Goal: Register for event/course

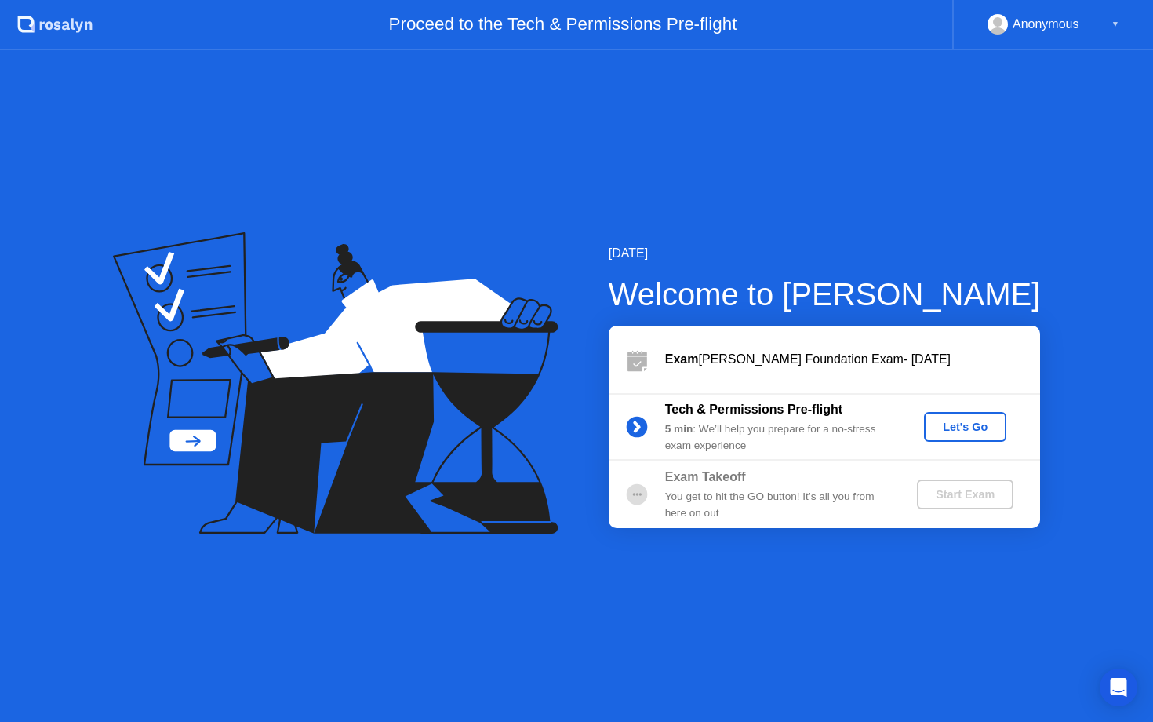
click at [1105, 26] on div "Anonymous ▼" at bounding box center [1054, 24] width 132 height 20
click at [1034, 26] on div "Anonymous" at bounding box center [1046, 24] width 67 height 20
click at [961, 429] on div "Let's Go" at bounding box center [966, 427] width 70 height 13
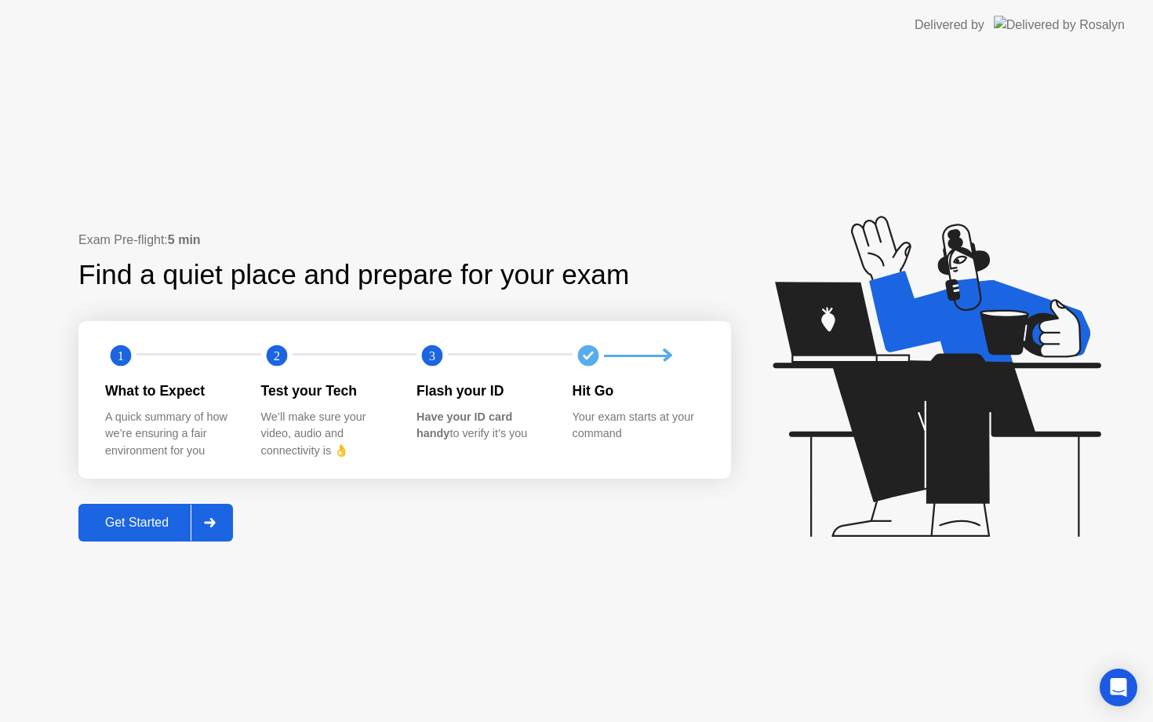
click at [180, 522] on div "Get Started" at bounding box center [137, 523] width 108 height 14
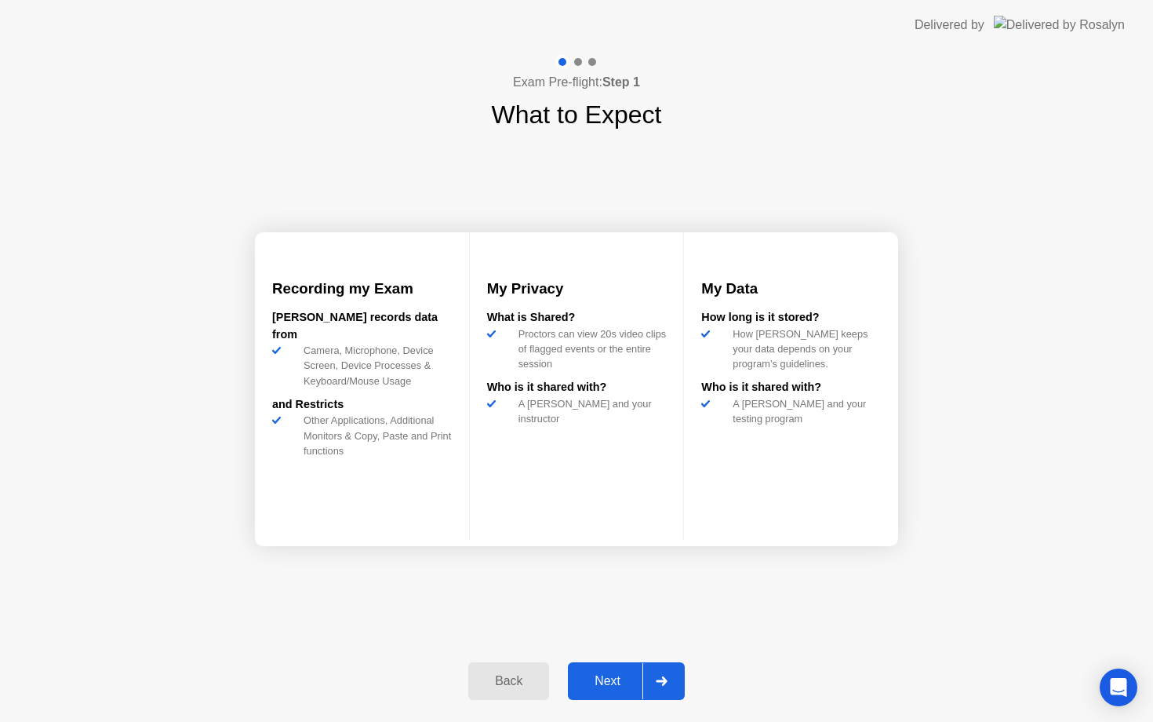
click at [656, 676] on div at bounding box center [662, 681] width 38 height 36
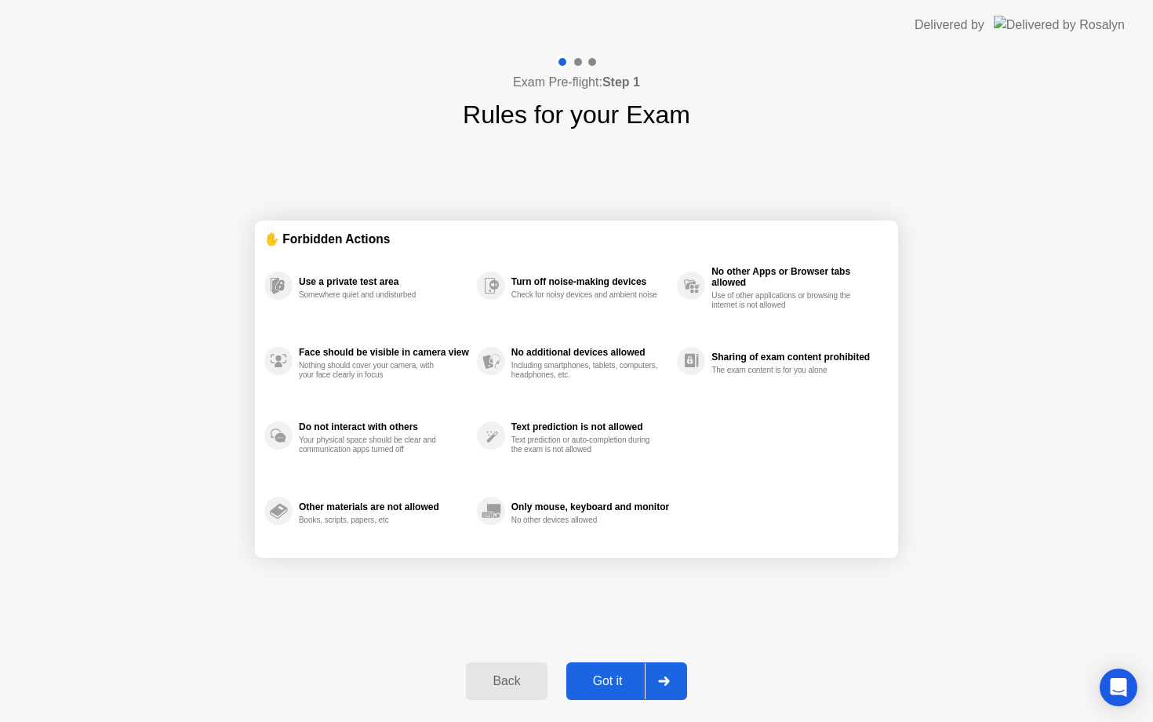
click at [668, 686] on div at bounding box center [664, 681] width 38 height 36
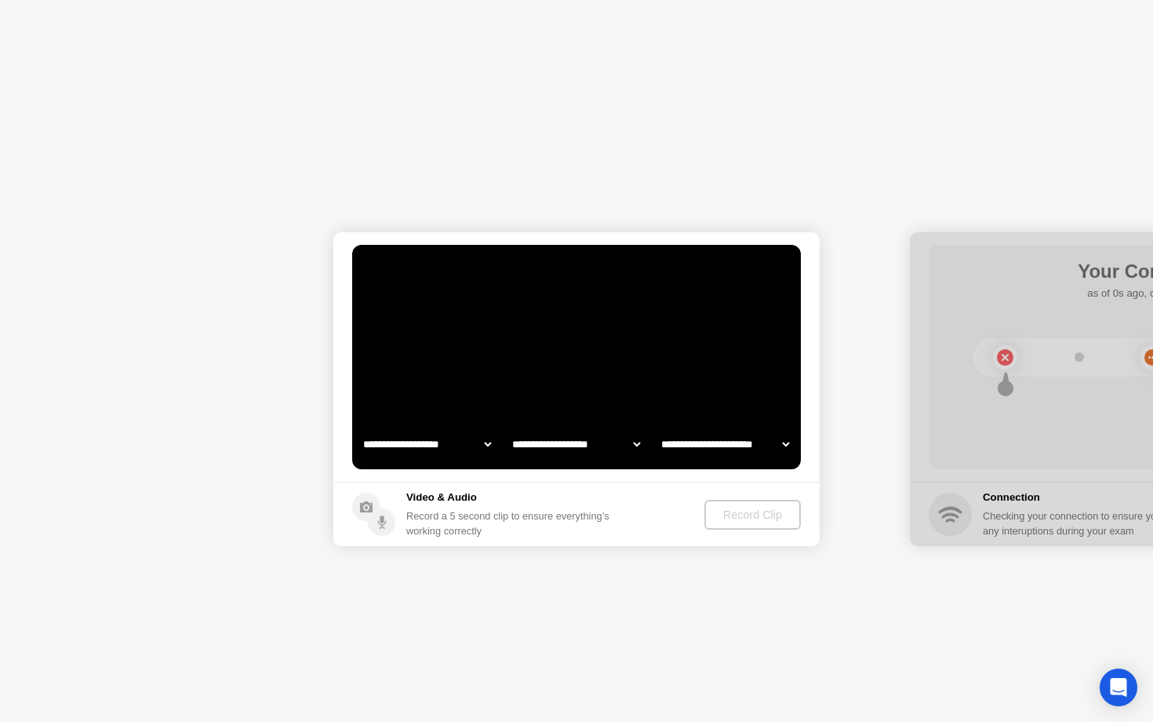
select select "**********"
select select "*******"
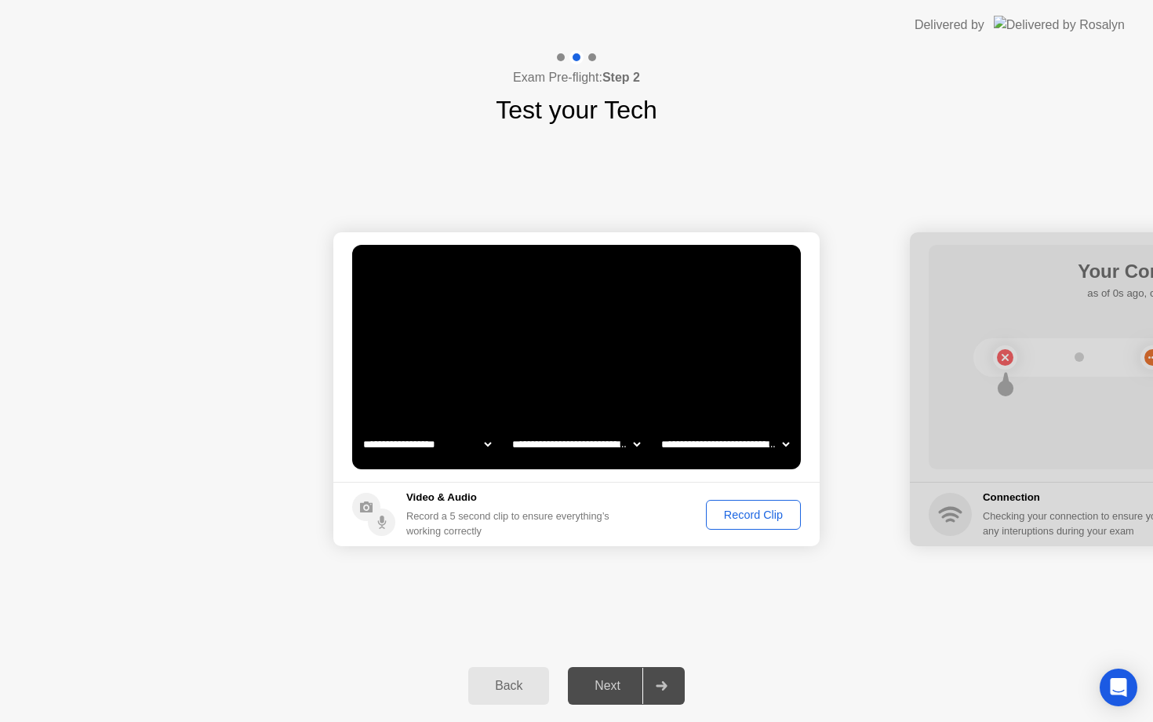
click at [769, 512] on div "Record Clip" at bounding box center [754, 514] width 84 height 13
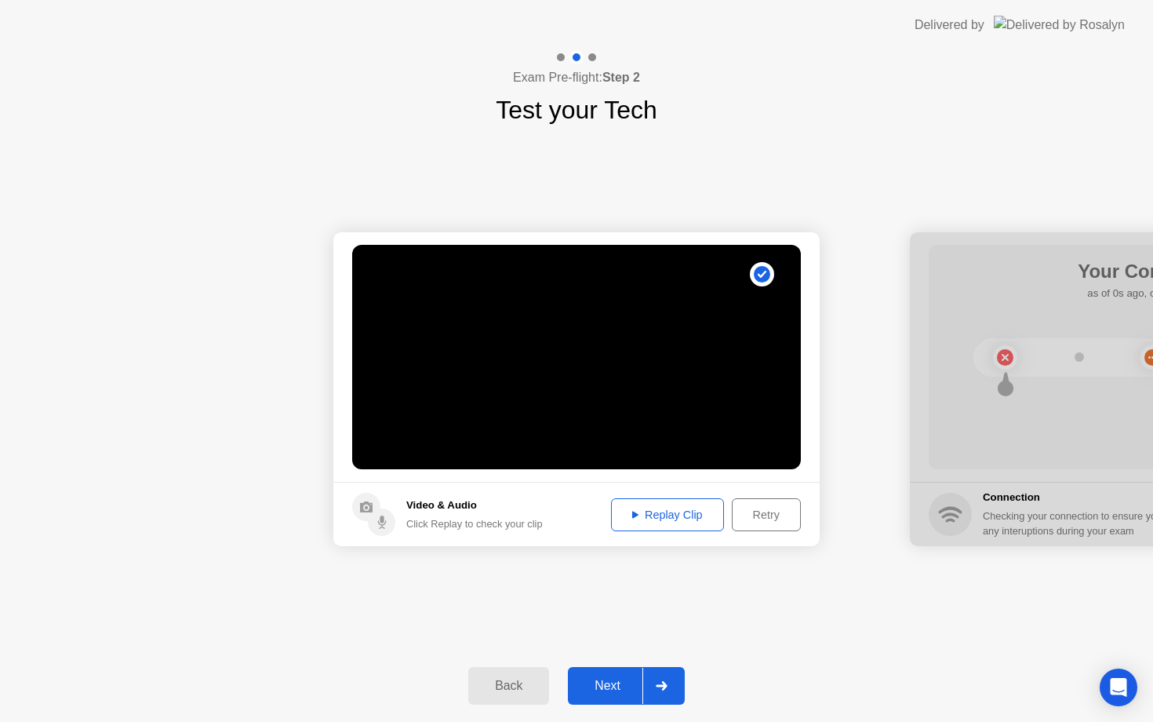
click at [771, 518] on div "Retry" at bounding box center [767, 514] width 58 height 13
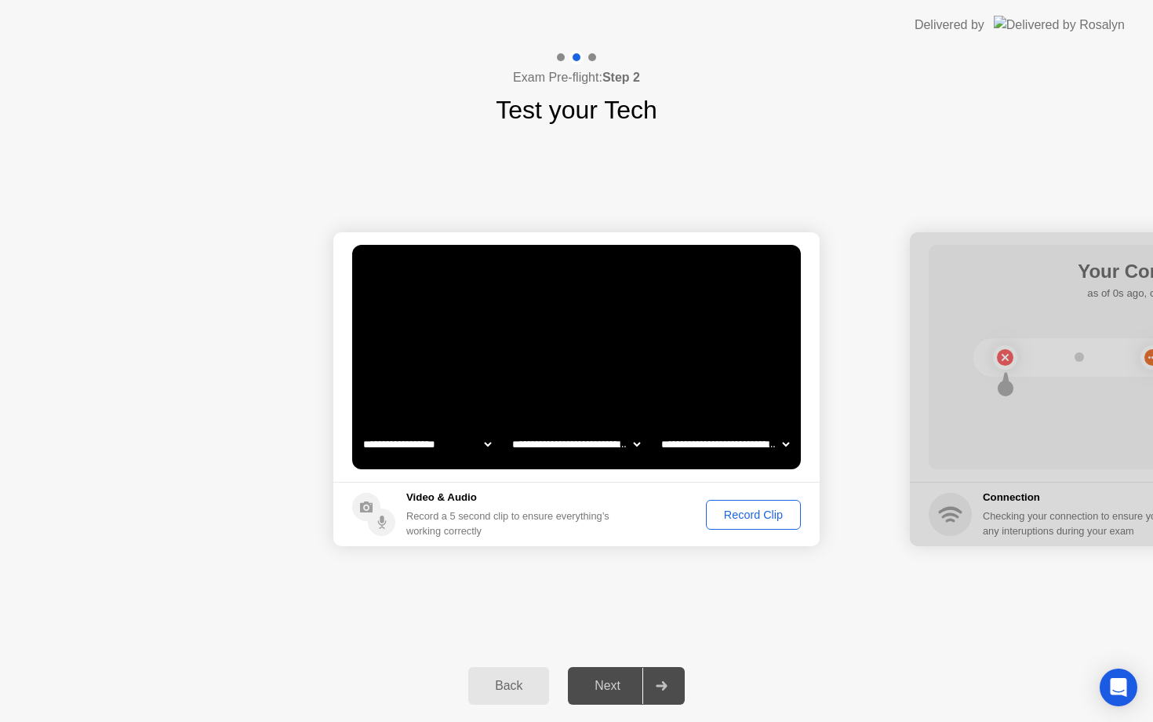
click at [771, 518] on div "Record Clip" at bounding box center [754, 514] width 84 height 13
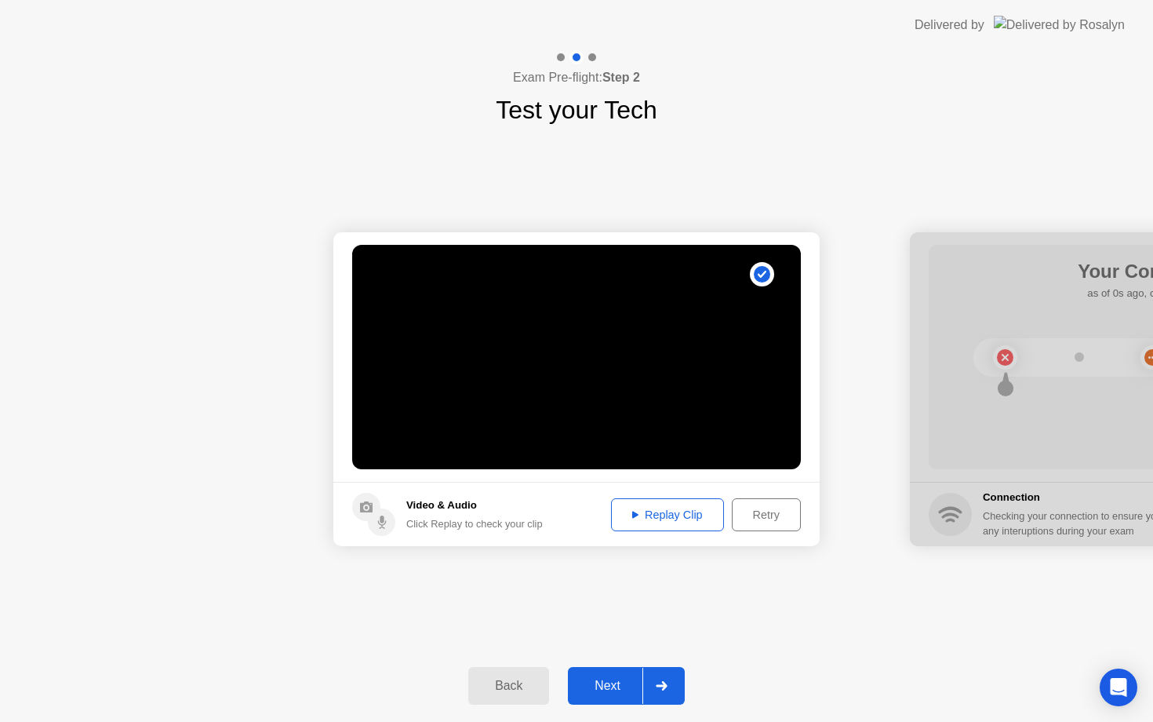
click at [686, 519] on div "Replay Clip" at bounding box center [668, 514] width 102 height 13
click at [649, 686] on div at bounding box center [662, 686] width 38 height 36
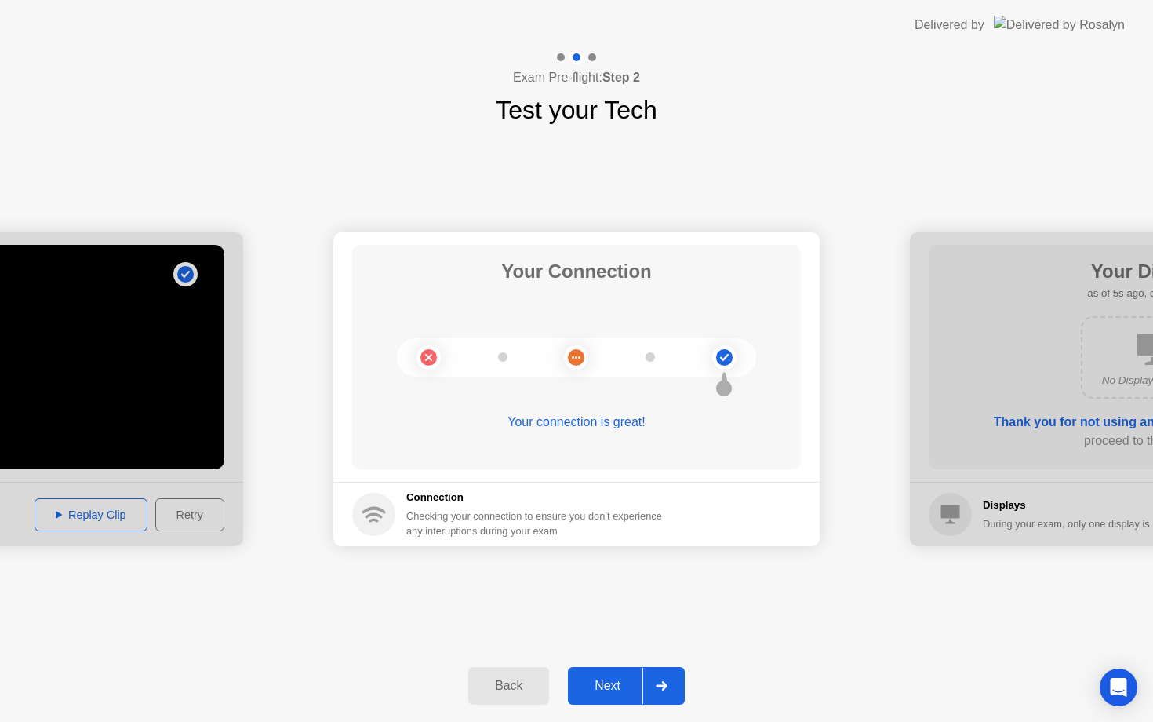
click at [666, 670] on div at bounding box center [662, 686] width 38 height 36
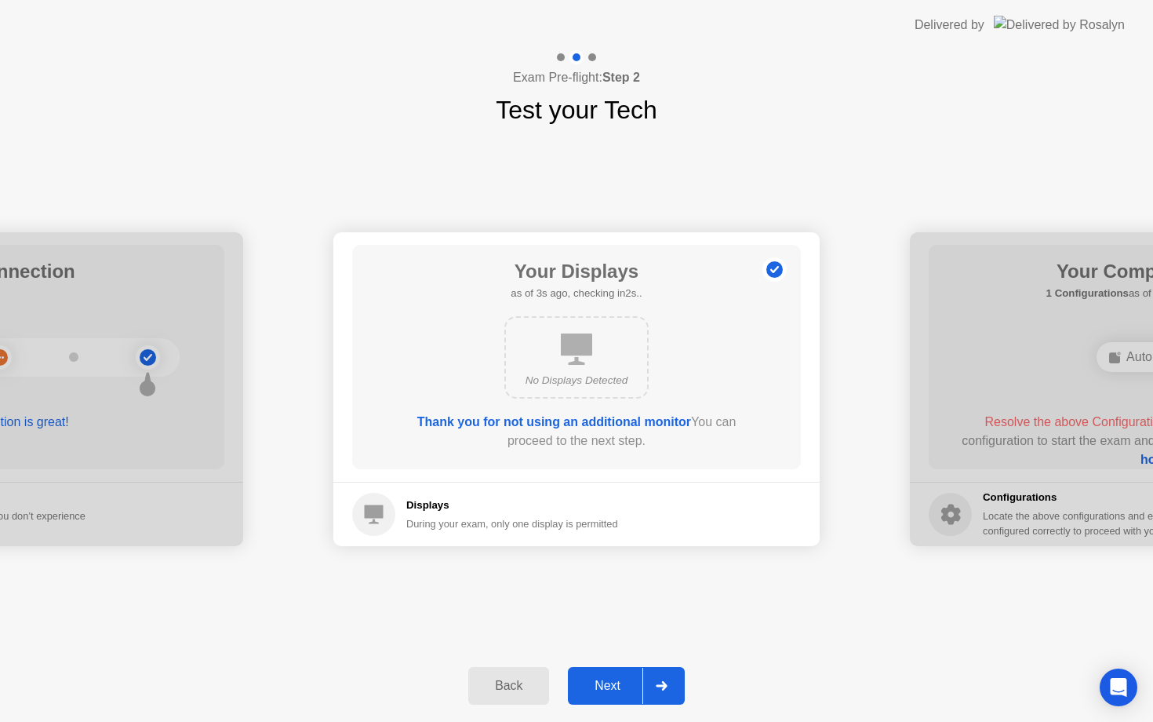
click at [666, 670] on div at bounding box center [662, 686] width 38 height 36
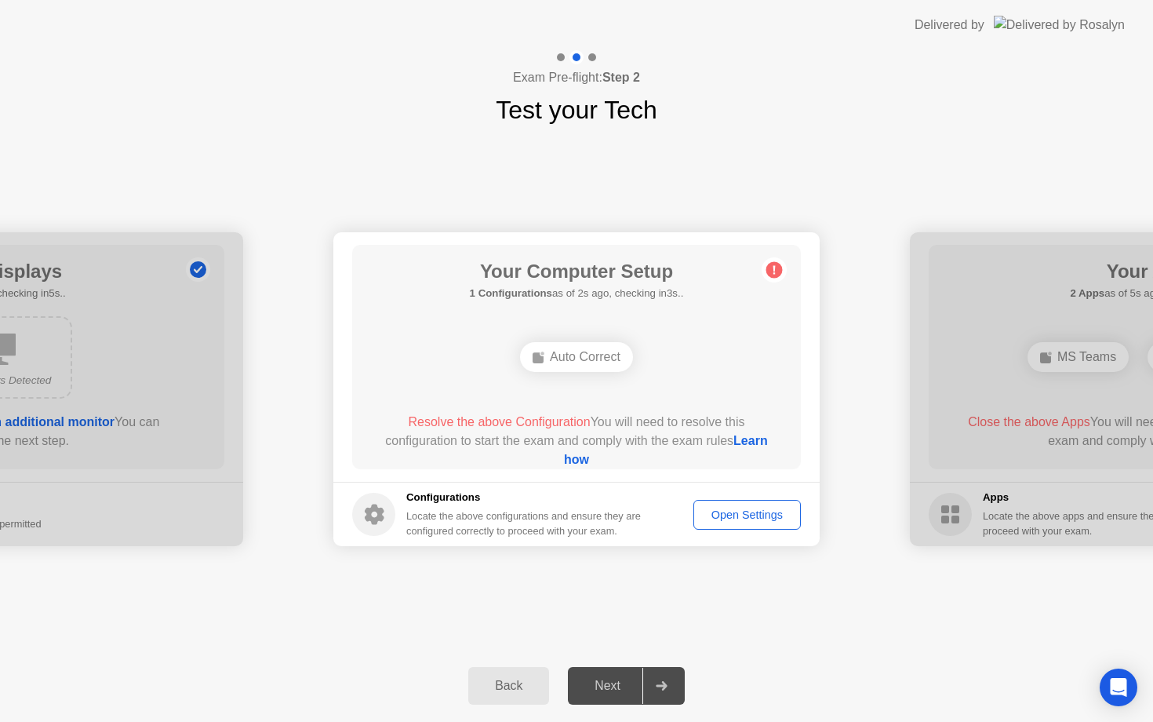
click at [574, 357] on div "Auto Correct" at bounding box center [576, 357] width 113 height 30
click at [718, 517] on div "Open Settings" at bounding box center [747, 514] width 97 height 13
click at [758, 512] on div "Open Settings" at bounding box center [747, 514] width 97 height 13
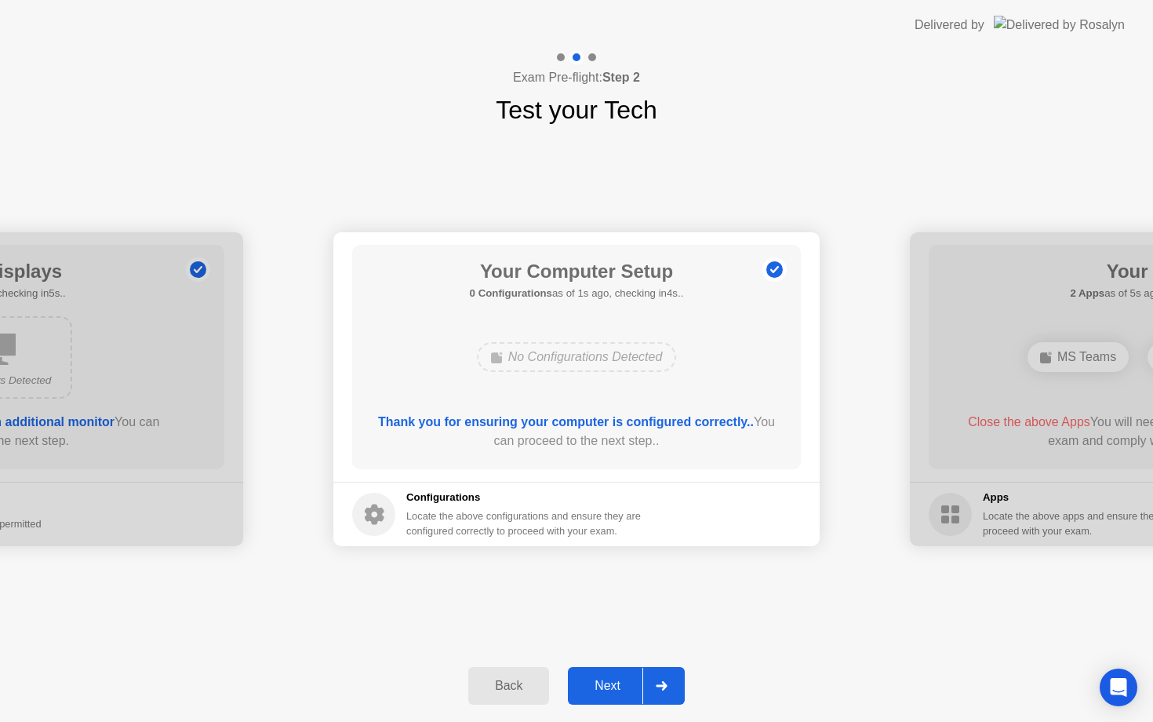
click at [625, 682] on div "Next" at bounding box center [608, 686] width 70 height 14
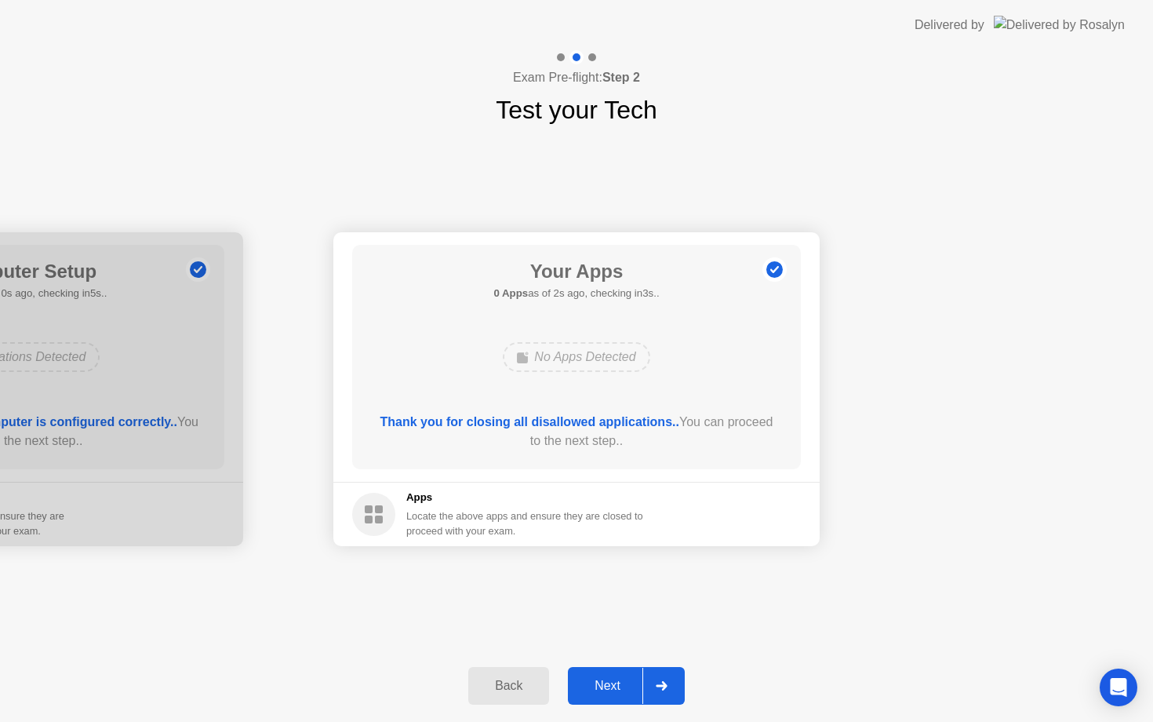
click at [637, 690] on div "Next" at bounding box center [608, 686] width 70 height 14
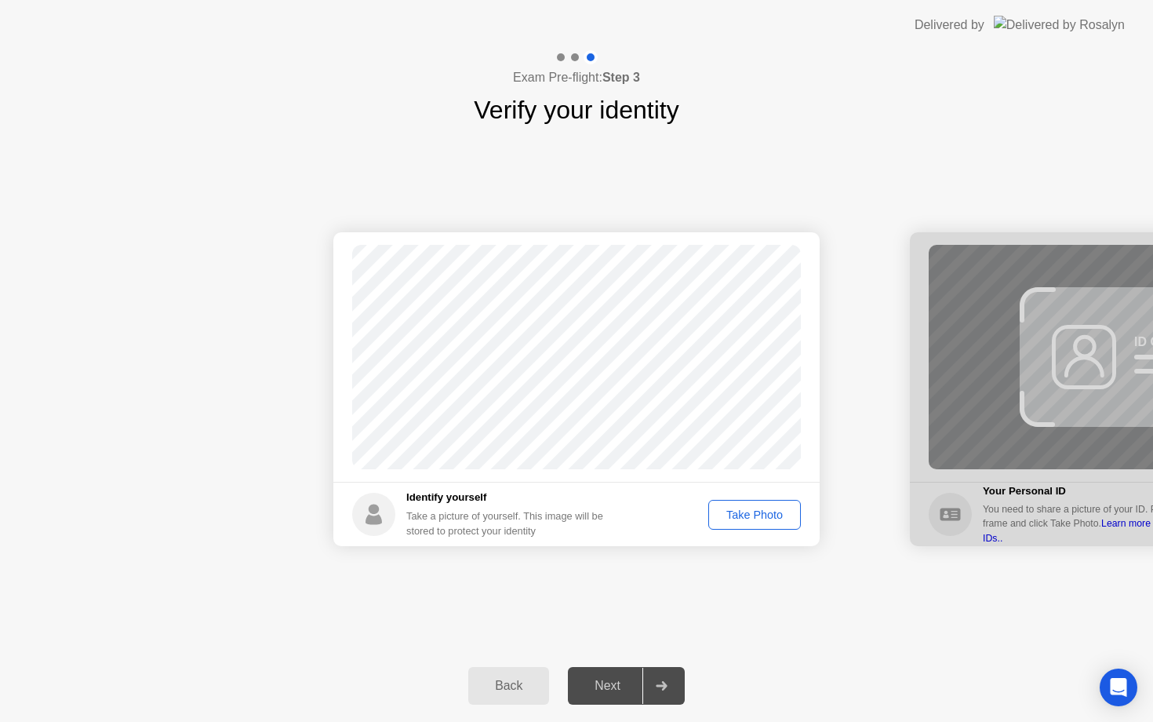
click at [756, 516] on div "Take Photo" at bounding box center [755, 514] width 82 height 13
click at [646, 683] on div at bounding box center [662, 686] width 38 height 36
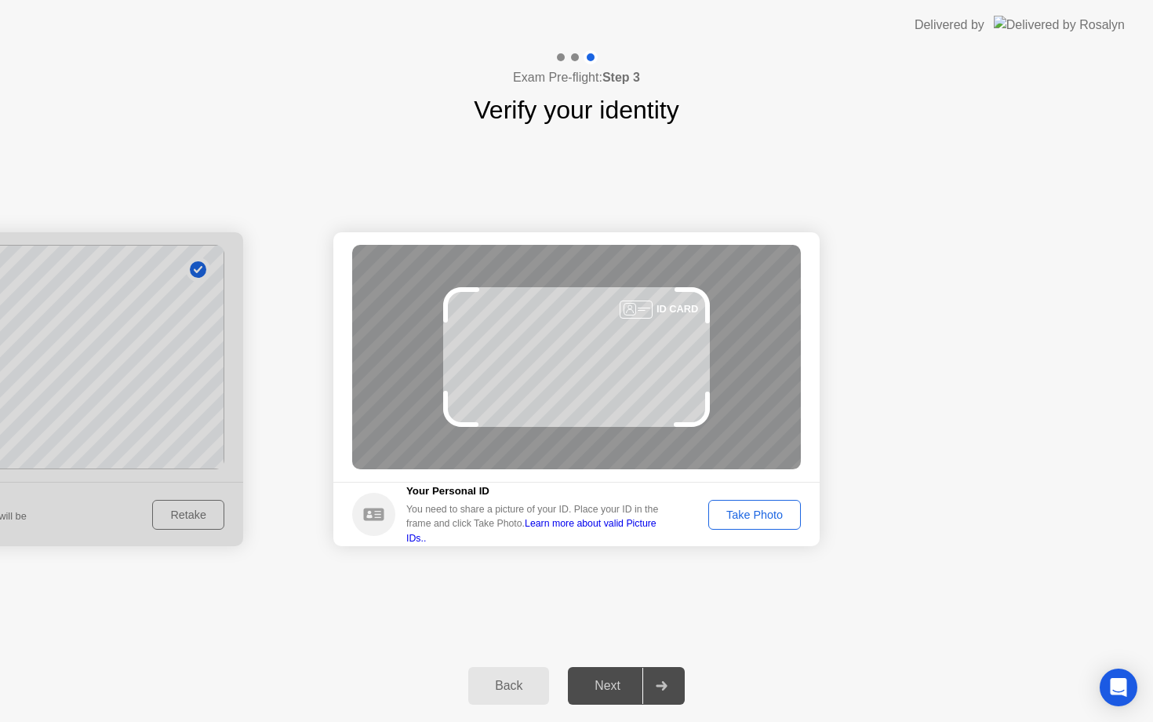
click at [737, 513] on div "Take Photo" at bounding box center [755, 514] width 82 height 13
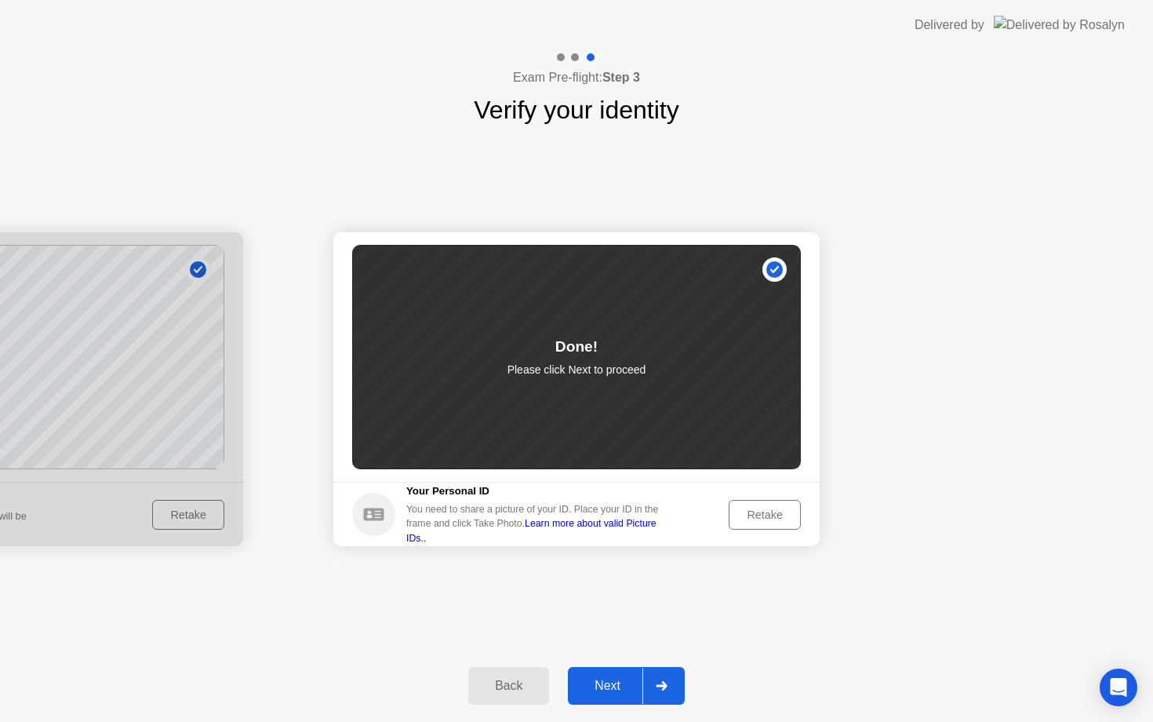
click at [629, 687] on div "Next" at bounding box center [608, 686] width 70 height 14
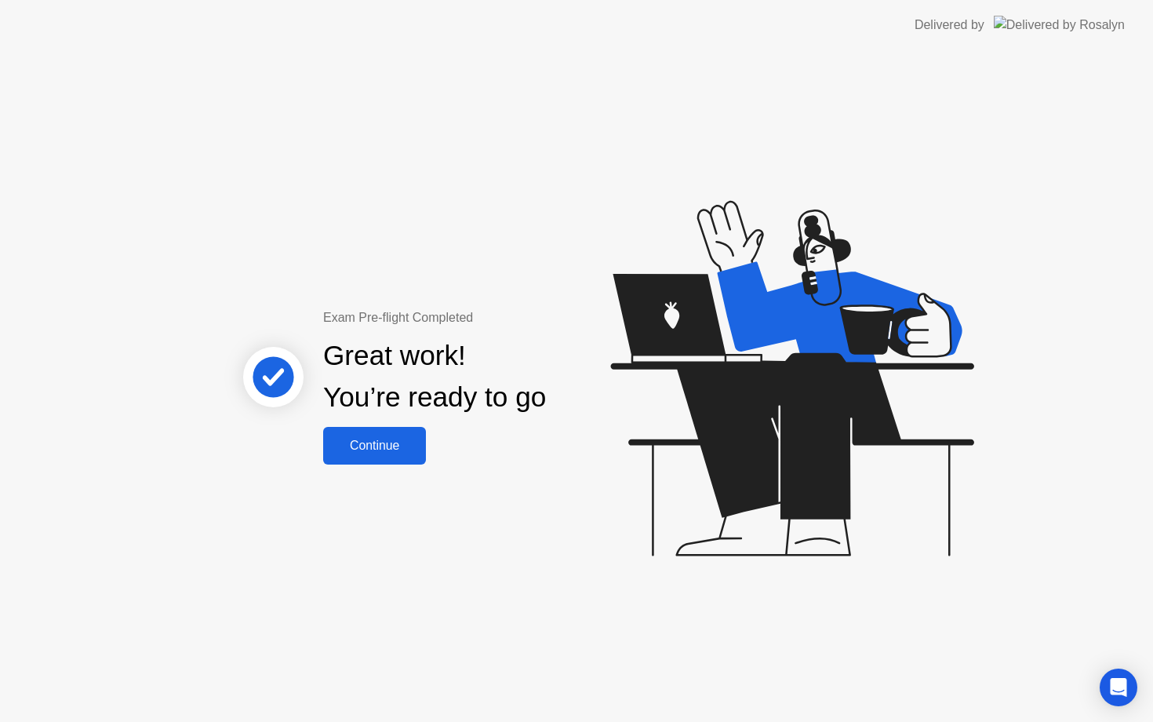
click at [375, 448] on div "Continue" at bounding box center [374, 446] width 93 height 14
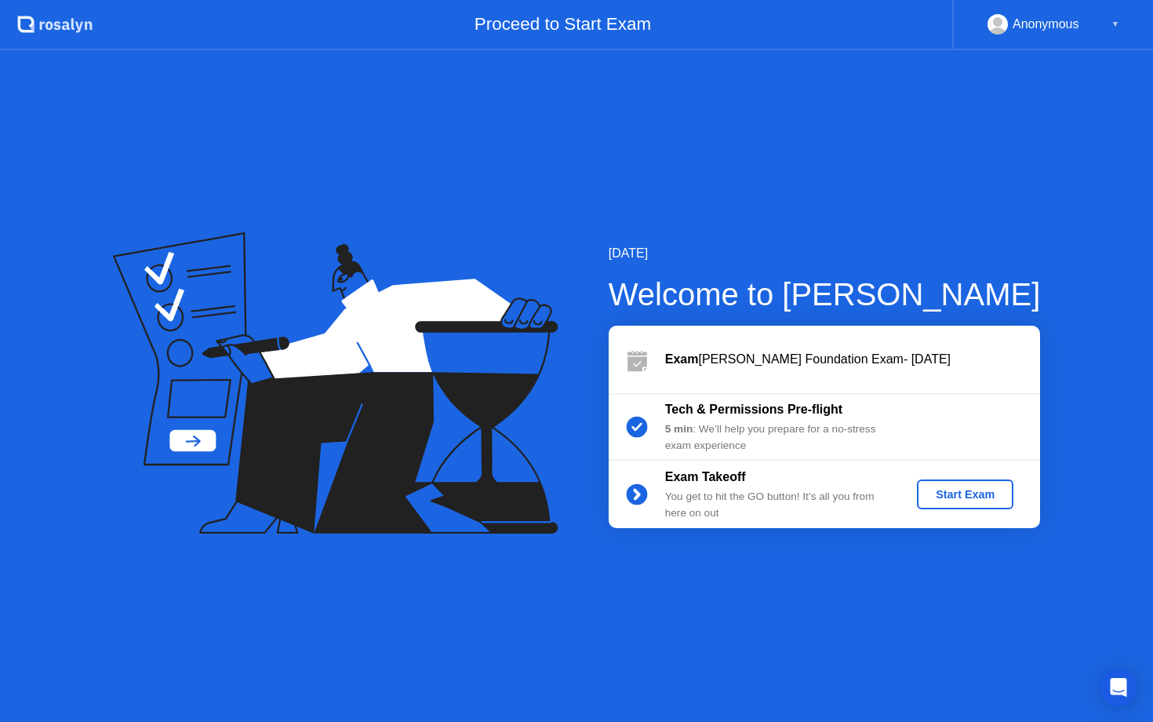
click at [964, 493] on div "Start Exam" at bounding box center [966, 494] width 84 height 13
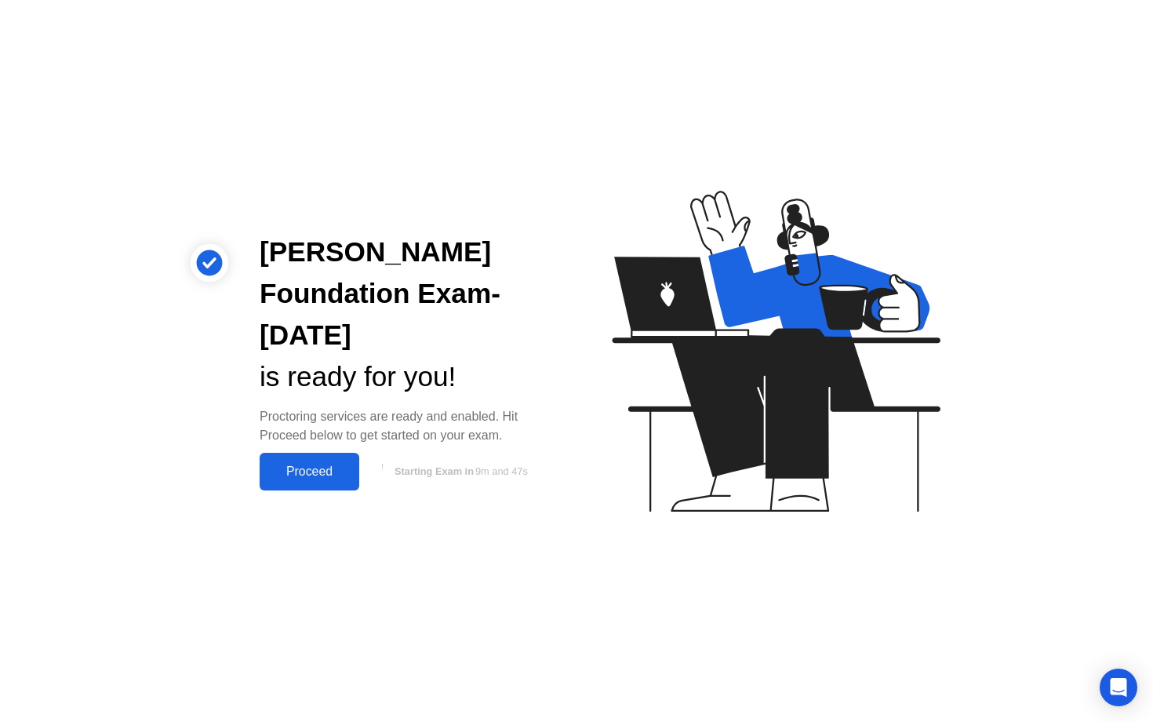
click at [326, 475] on div "Proceed" at bounding box center [309, 472] width 90 height 14
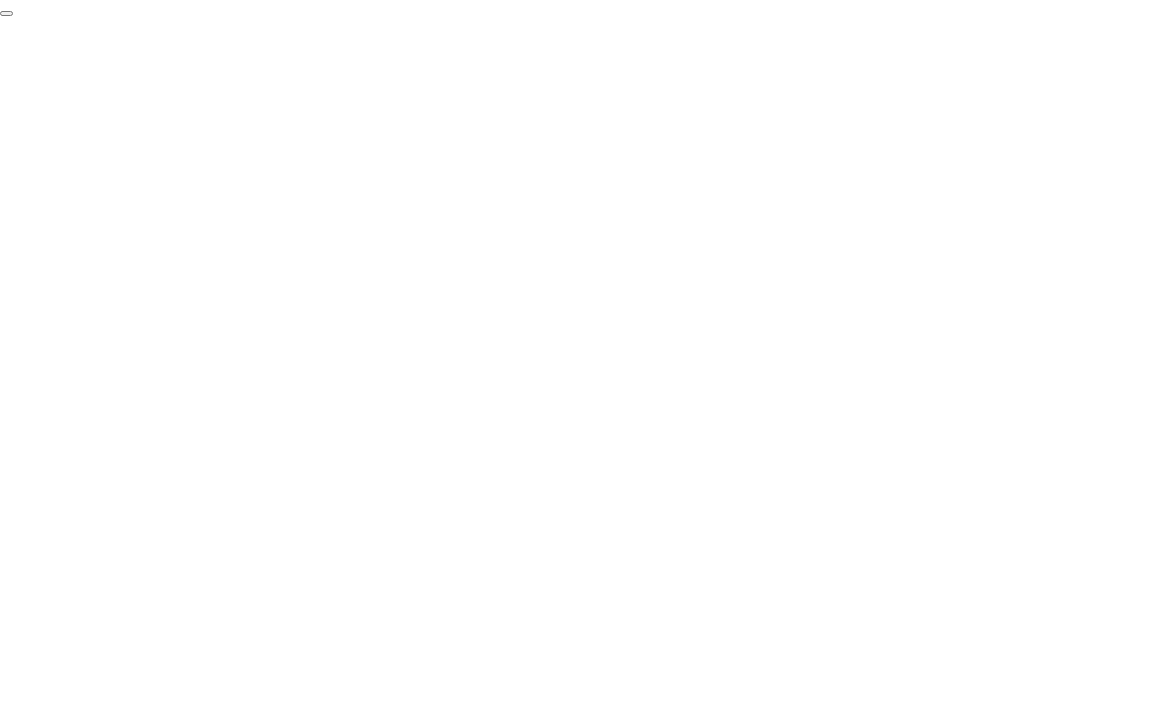
click at [13, 16] on button "End Proctoring Session" at bounding box center [6, 13] width 13 height 5
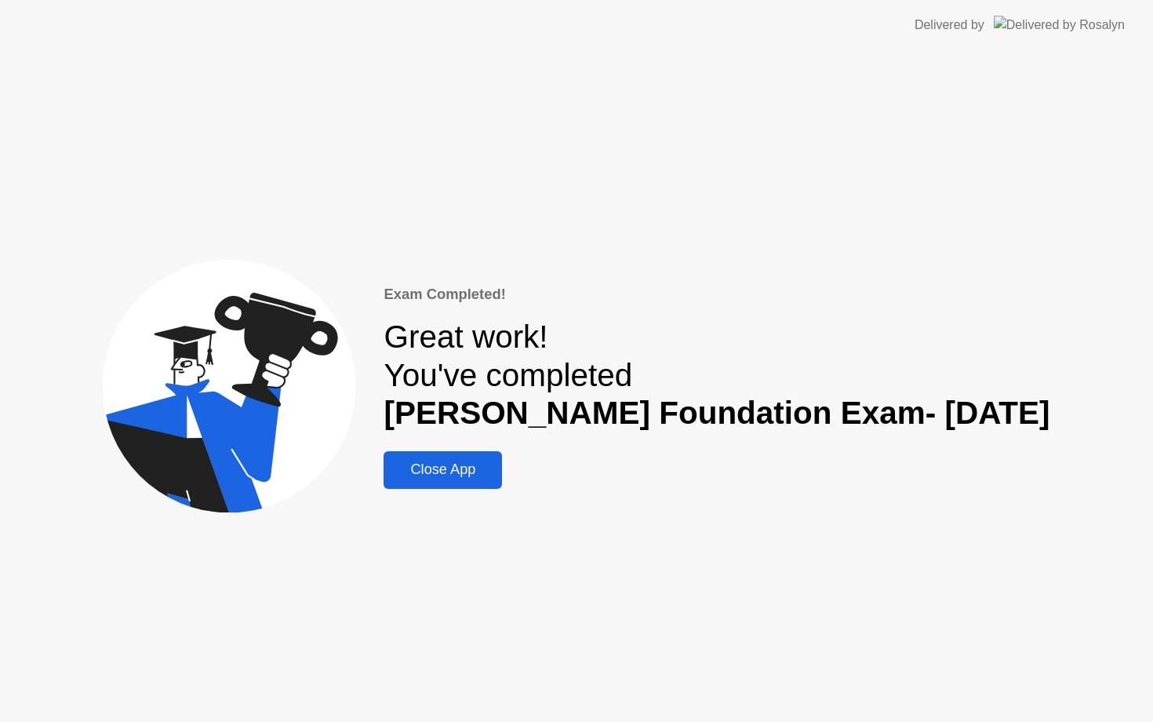
click at [490, 469] on div "Close App" at bounding box center [442, 469] width 109 height 16
